Goal: Communication & Community: Connect with others

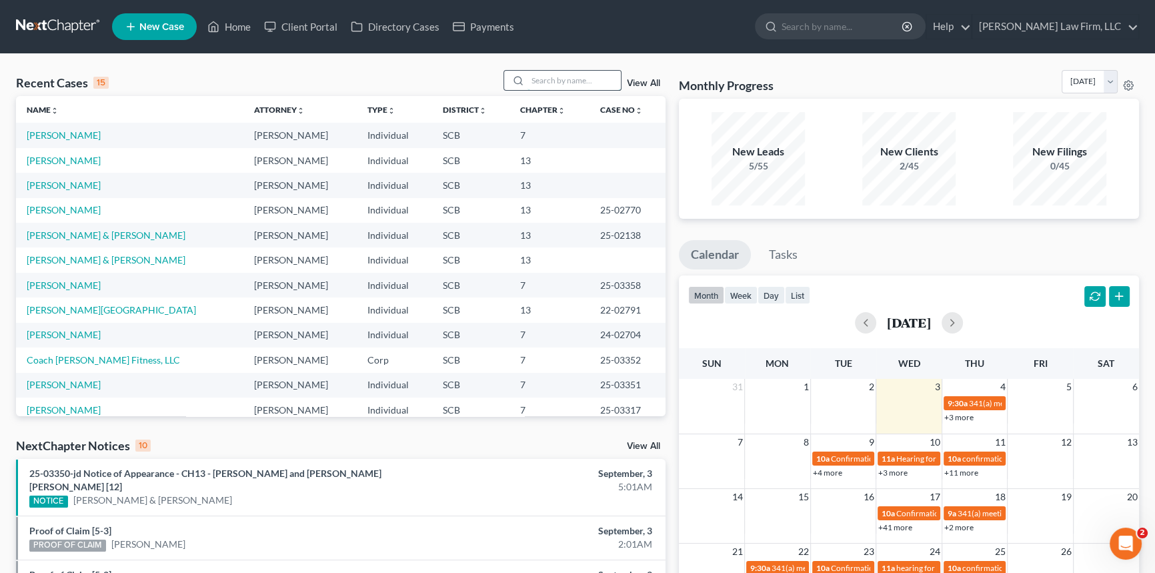
click at [544, 75] on input "search" at bounding box center [573, 80] width 93 height 19
type input "[PERSON_NAME]"
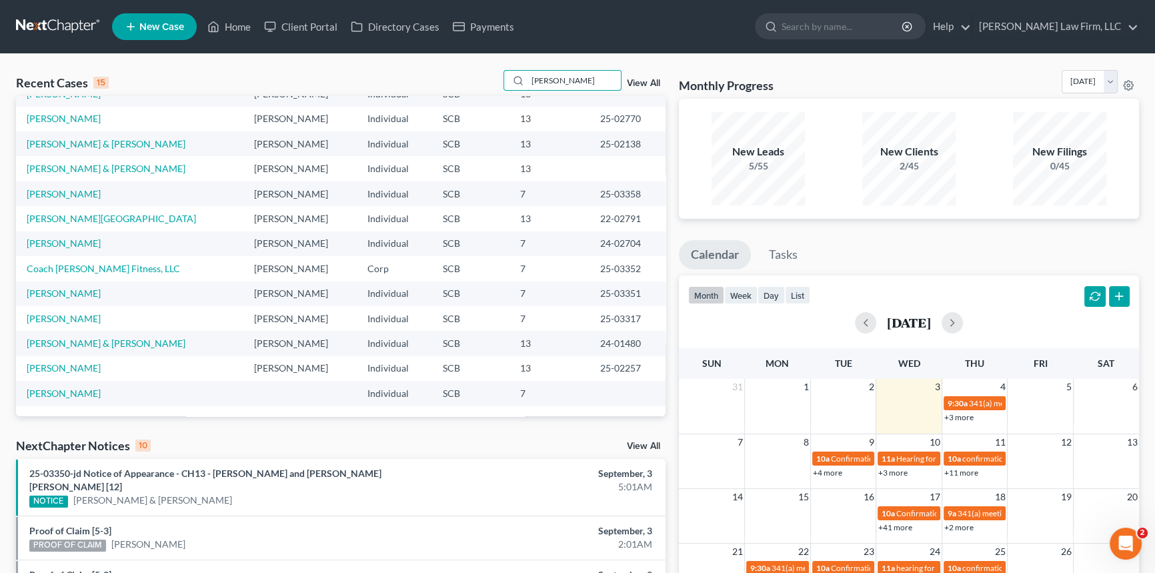
scroll to position [60, 0]
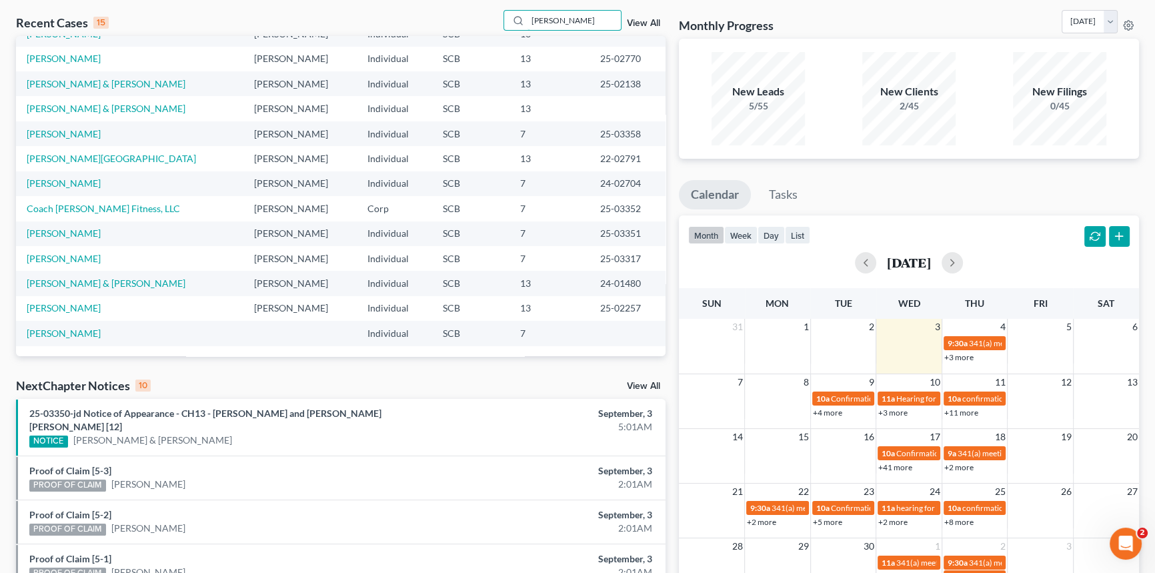
drag, startPoint x: 573, startPoint y: 22, endPoint x: 502, endPoint y: 34, distance: 71.7
click at [502, 34] on div "Recent Cases 15 [PERSON_NAME] View All" at bounding box center [340, 23] width 649 height 26
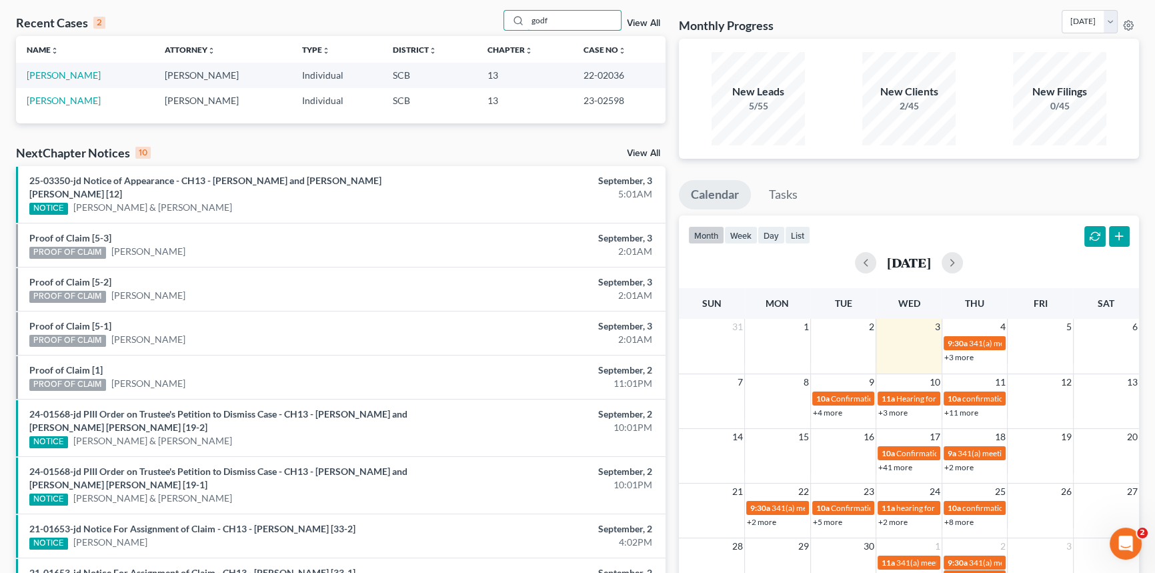
scroll to position [0, 0]
type input "[PERSON_NAME]"
click at [69, 96] on link "[PERSON_NAME]" at bounding box center [64, 100] width 74 height 11
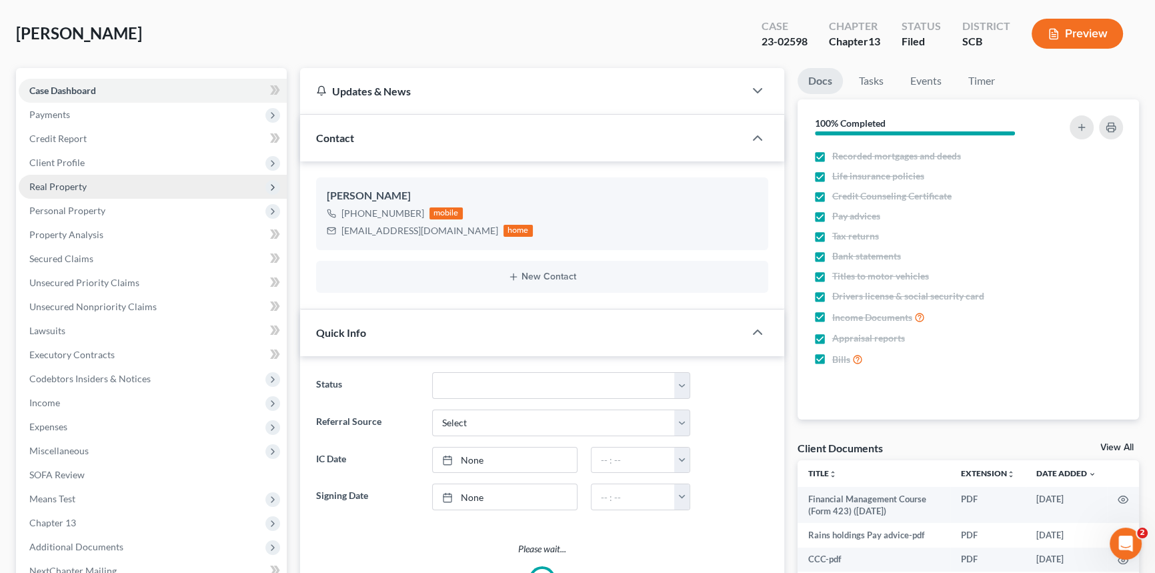
select select "1"
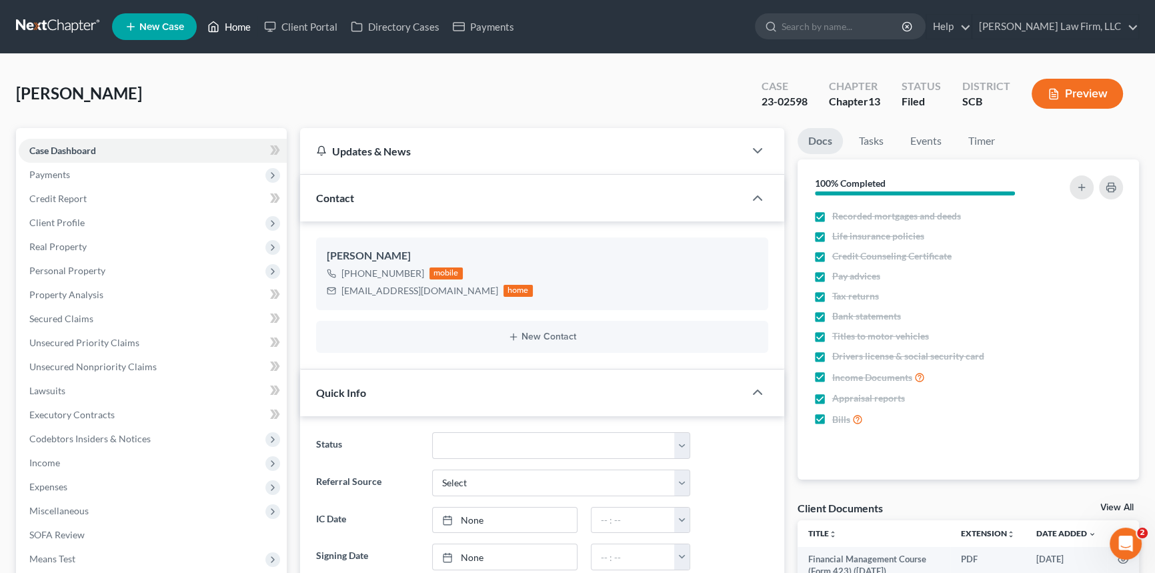
click at [238, 24] on link "Home" at bounding box center [229, 27] width 57 height 24
click at [235, 15] on link "Home" at bounding box center [229, 27] width 57 height 24
click at [234, 17] on link "Home" at bounding box center [229, 27] width 57 height 24
click at [237, 21] on link "Home" at bounding box center [229, 27] width 57 height 24
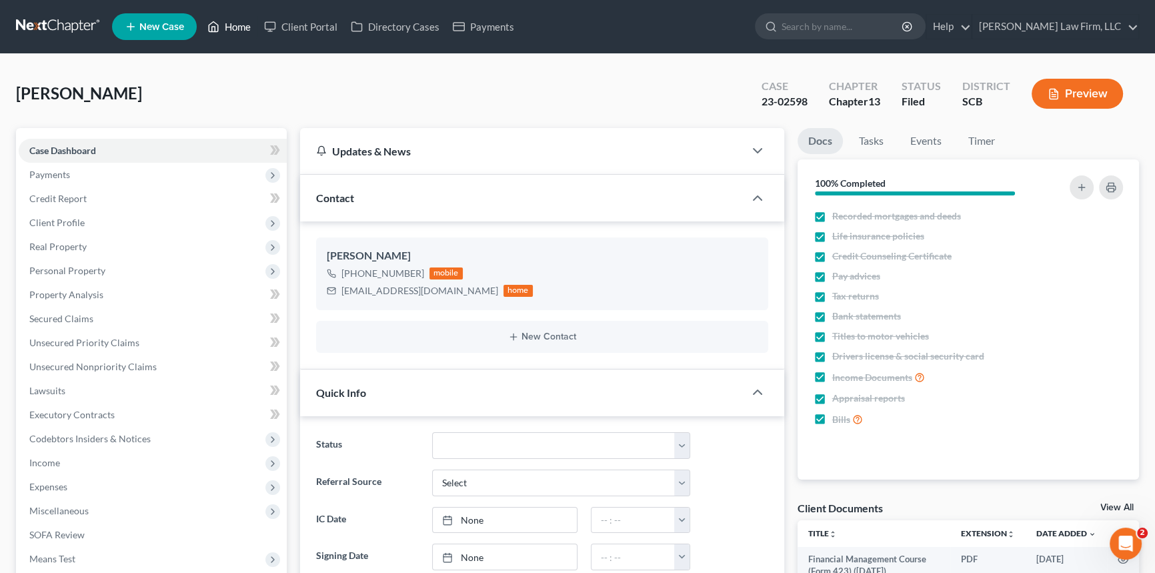
click at [233, 19] on link "Home" at bounding box center [229, 27] width 57 height 24
click at [236, 23] on link "Home" at bounding box center [229, 27] width 57 height 24
click at [155, 18] on link "New Case" at bounding box center [154, 26] width 85 height 27
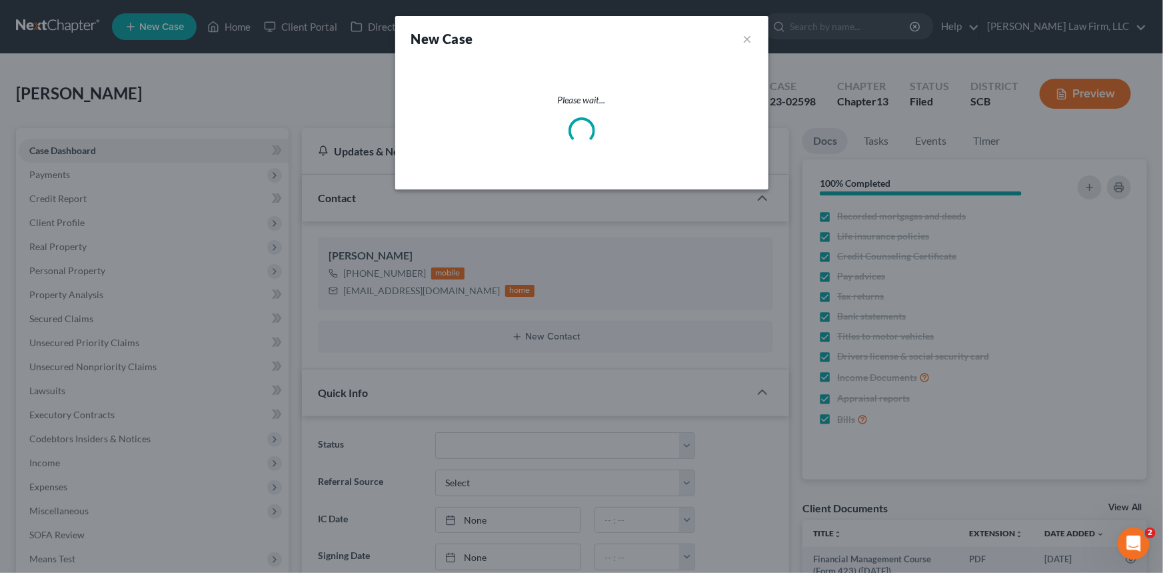
select select "72"
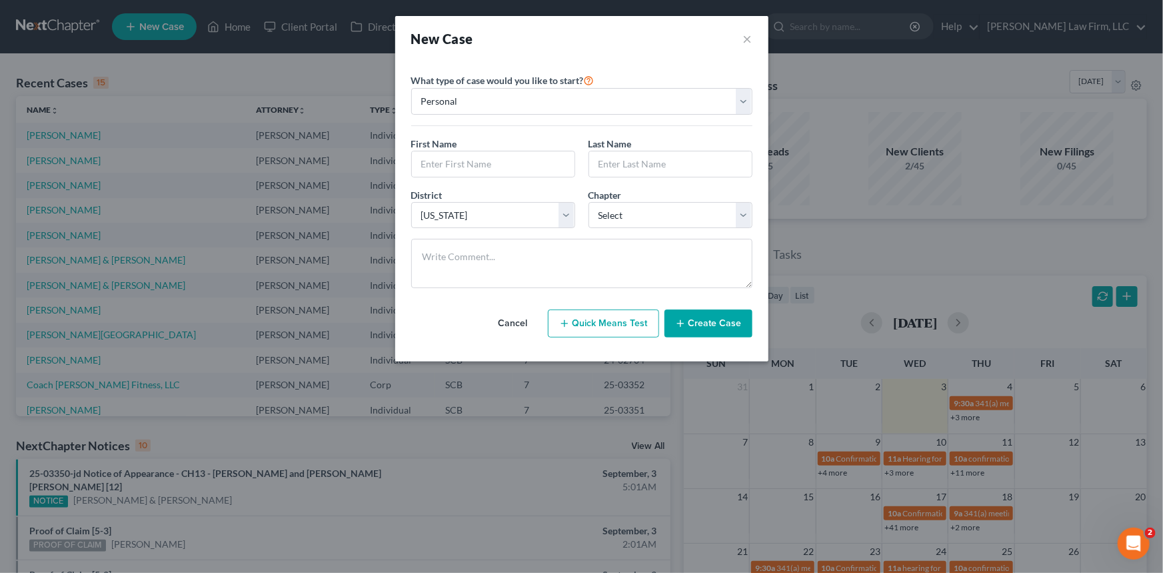
click at [517, 319] on button "Cancel" at bounding box center [513, 323] width 59 height 27
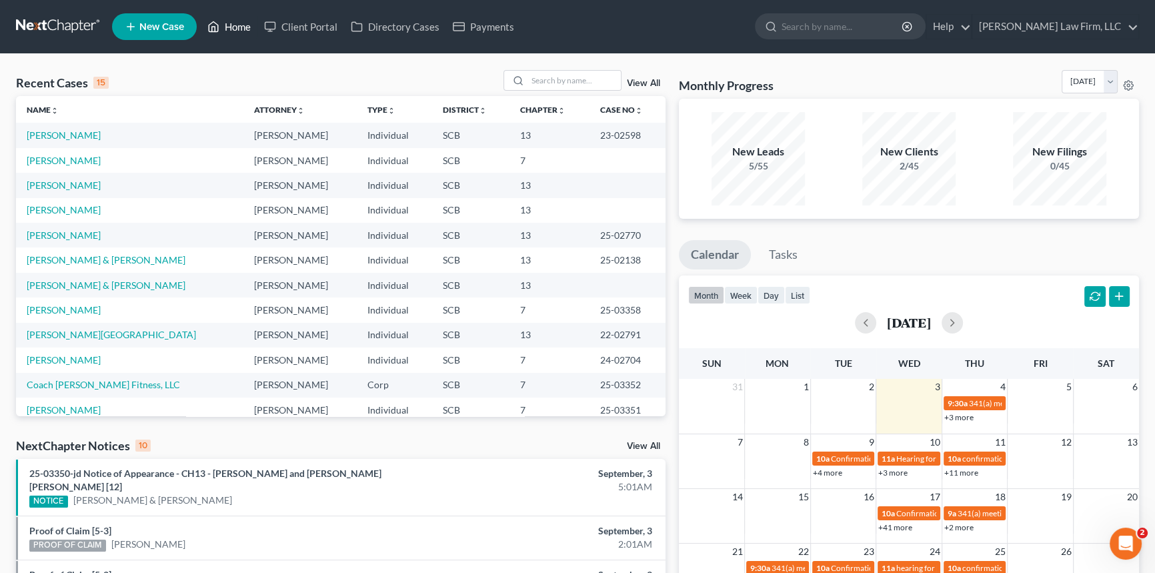
click at [243, 23] on link "Home" at bounding box center [229, 27] width 57 height 24
drag, startPoint x: 521, startPoint y: 84, endPoint x: 529, endPoint y: 81, distance: 9.1
click at [528, 81] on div at bounding box center [562, 80] width 119 height 21
click at [531, 81] on input "search" at bounding box center [573, 80] width 93 height 19
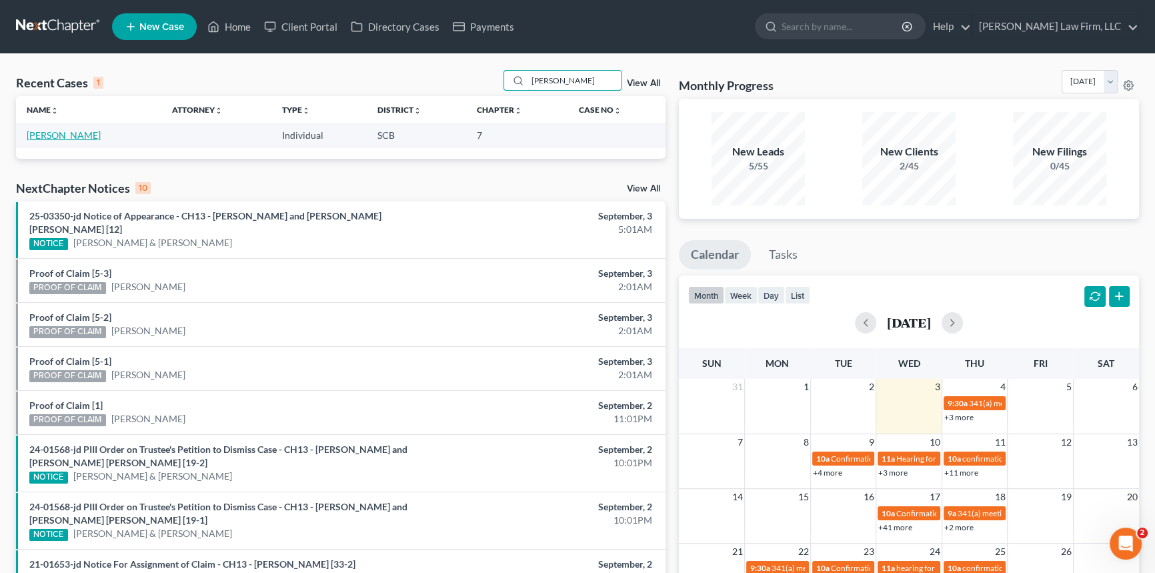
type input "[PERSON_NAME]"
click at [63, 133] on link "[PERSON_NAME]" at bounding box center [64, 134] width 74 height 11
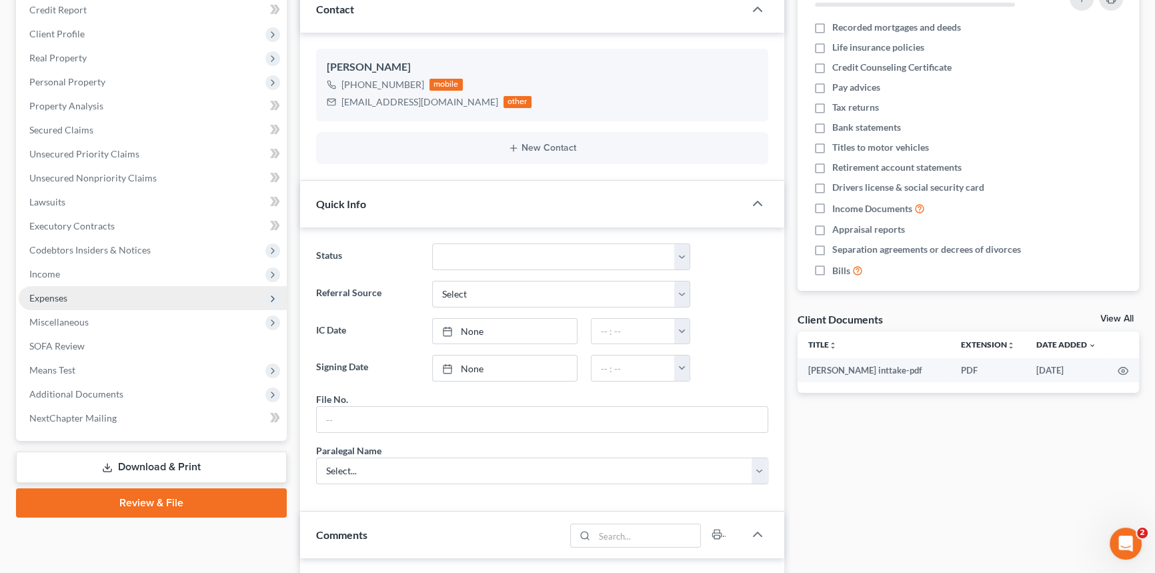
scroll to position [60, 0]
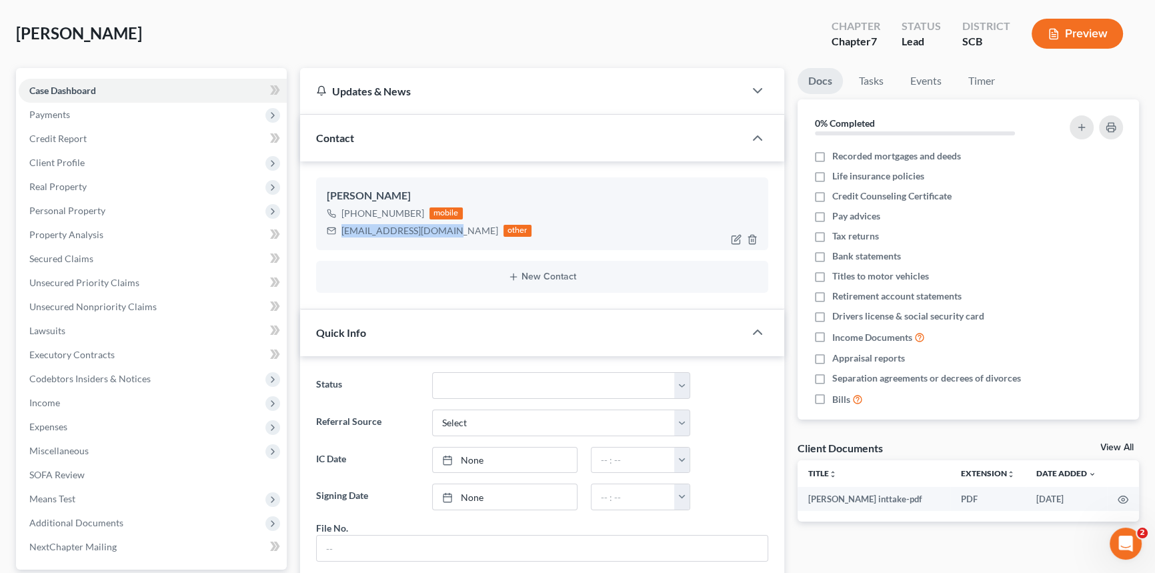
drag, startPoint x: 341, startPoint y: 231, endPoint x: 429, endPoint y: 233, distance: 88.0
click at [439, 235] on div "[EMAIL_ADDRESS][DOMAIN_NAME] other" at bounding box center [429, 230] width 205 height 17
click at [332, 253] on ng-include "[PERSON_NAME] [PHONE_NUMBER] mobile [EMAIL_ADDRESS][DOMAIN_NAME] other New Cont…" at bounding box center [542, 234] width 452 height 115
click at [343, 227] on div "[EMAIL_ADDRESS][DOMAIN_NAME]" at bounding box center [419, 230] width 157 height 13
drag, startPoint x: 341, startPoint y: 228, endPoint x: 445, endPoint y: 227, distance: 104.0
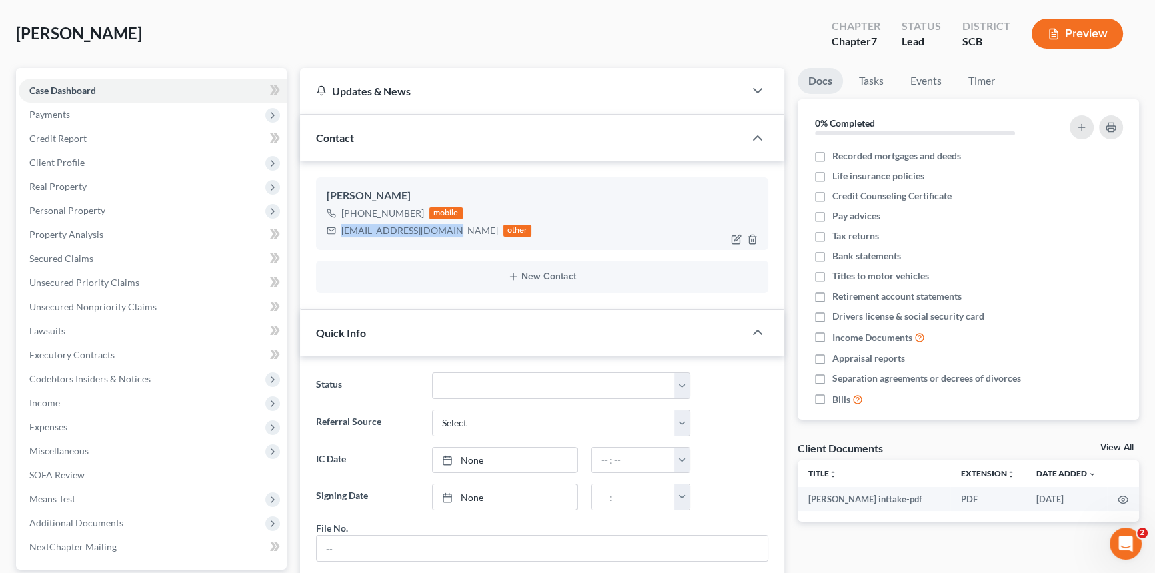
click at [445, 227] on div "[EMAIL_ADDRESS][DOMAIN_NAME]" at bounding box center [419, 230] width 157 height 13
copy div "[EMAIL_ADDRESS][DOMAIN_NAME]"
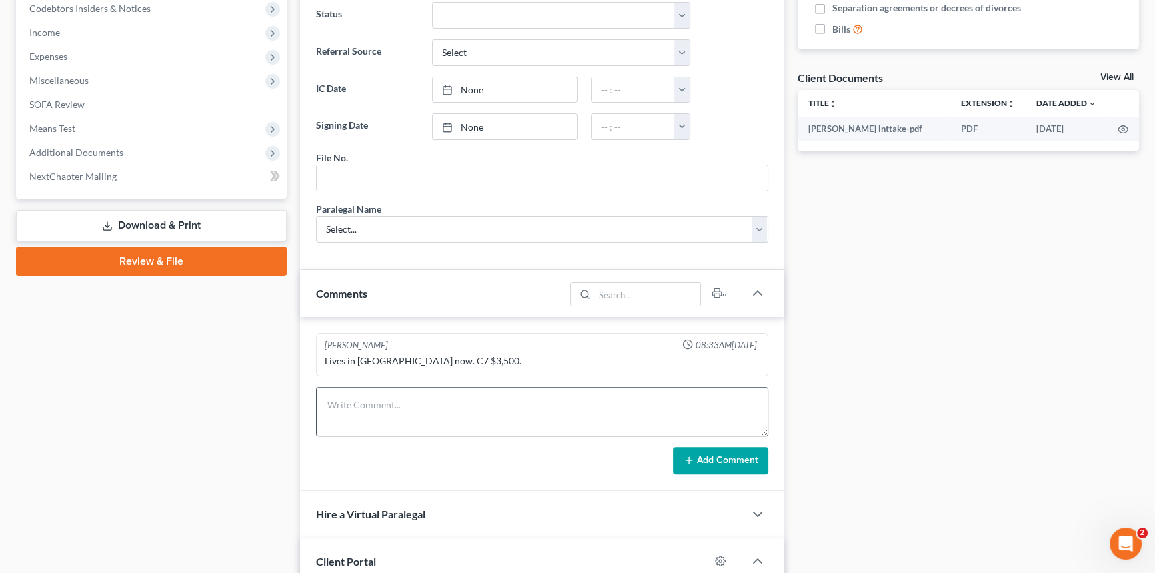
scroll to position [545, 0]
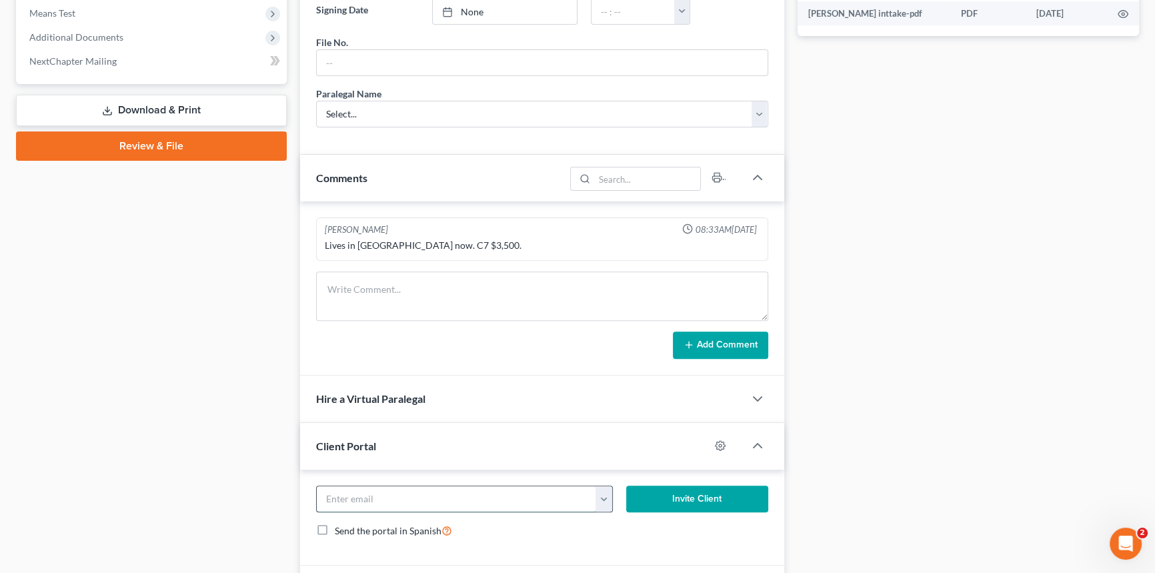
paste input "[EMAIL_ADDRESS][DOMAIN_NAME]"
type input "[EMAIL_ADDRESS][DOMAIN_NAME]"
click at [673, 491] on button "Invite Client" at bounding box center [697, 498] width 142 height 27
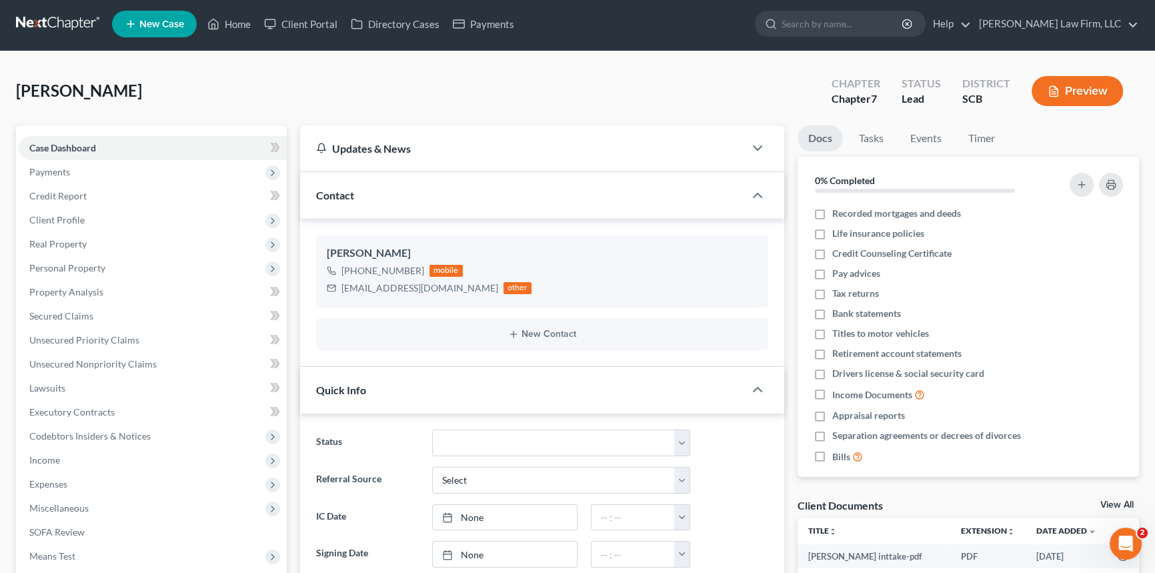
scroll to position [0, 0]
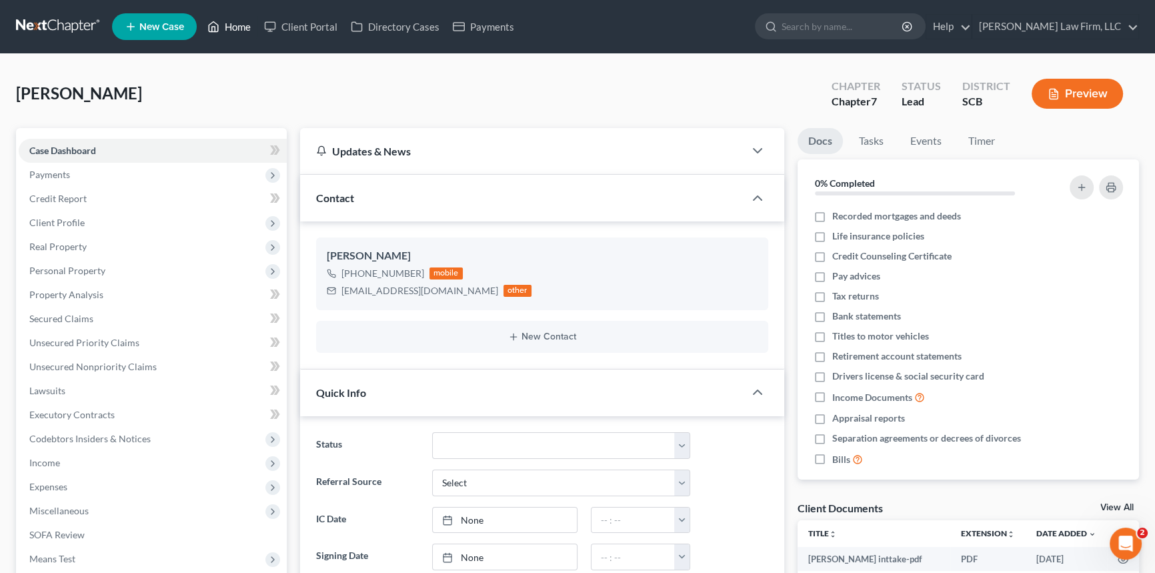
click at [236, 23] on link "Home" at bounding box center [229, 27] width 57 height 24
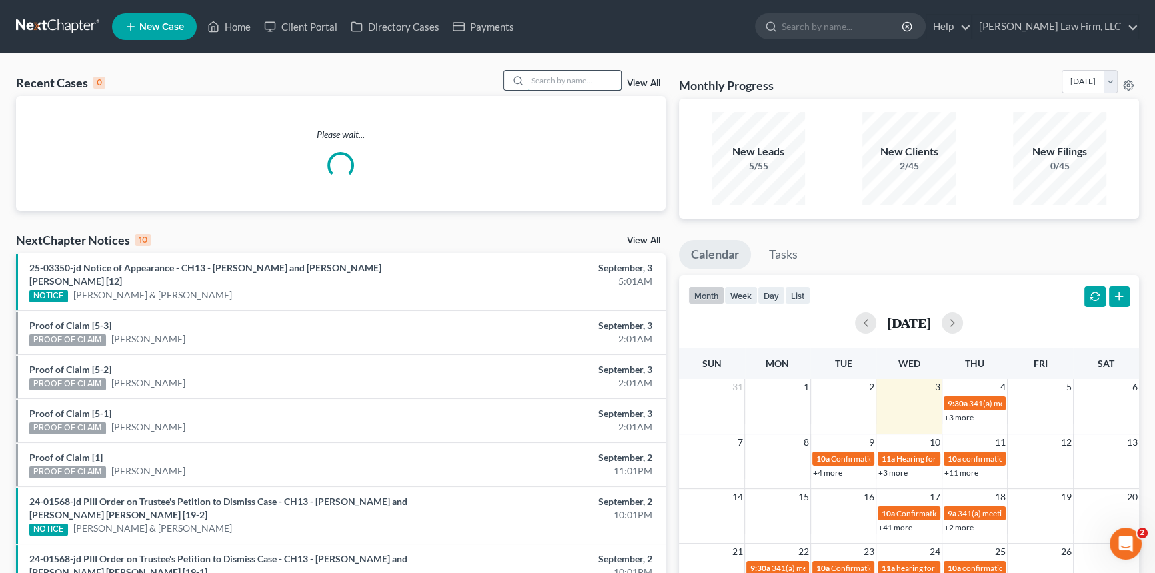
click at [564, 87] on input "search" at bounding box center [573, 80] width 93 height 19
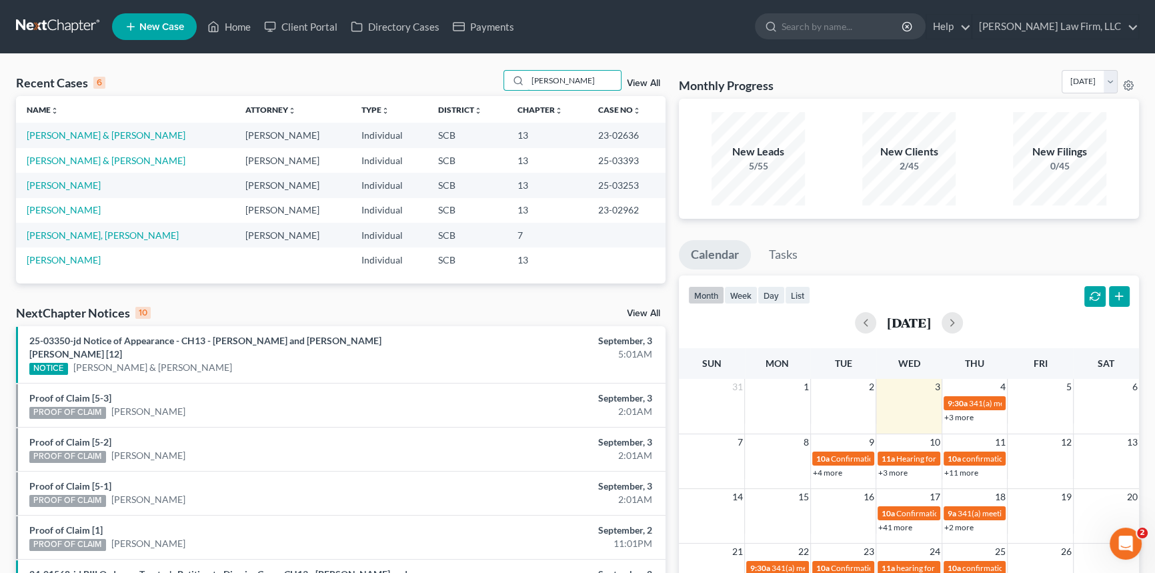
type input "[PERSON_NAME]"
drag, startPoint x: 527, startPoint y: 81, endPoint x: 609, endPoint y: 153, distance: 109.1
click at [603, 99] on div "Recent Cases 6 [PERSON_NAME] View All Name unfold_more expand_more expand_less …" at bounding box center [340, 176] width 649 height 213
